Goal: Navigation & Orientation: Find specific page/section

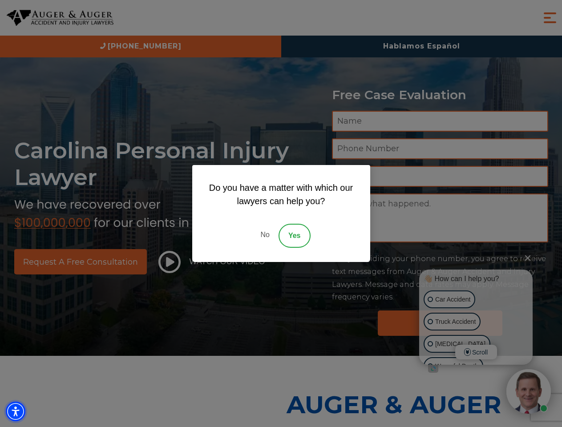
click at [16, 412] on img "Accessibility Menu" at bounding box center [16, 412] width 20 height 20
